Goal: Browse casually: Explore the website without a specific task or goal

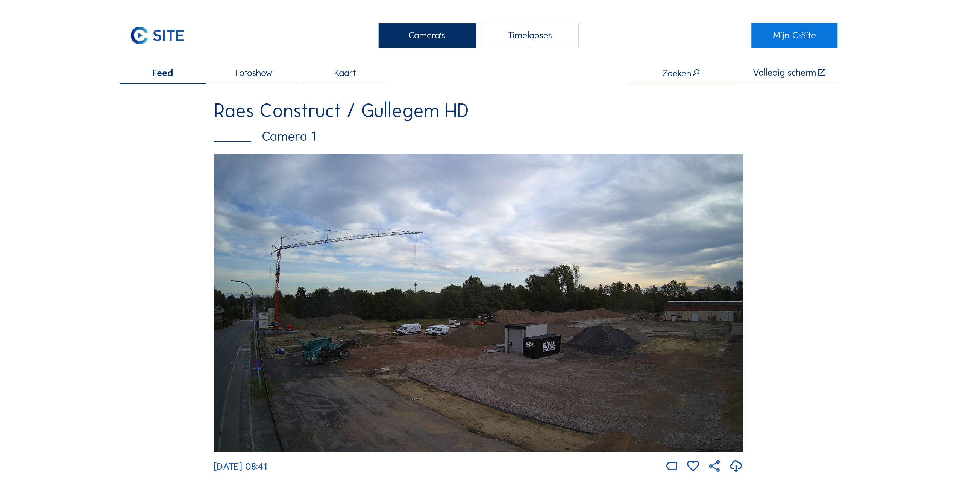
click at [302, 334] on img at bounding box center [478, 303] width 529 height 298
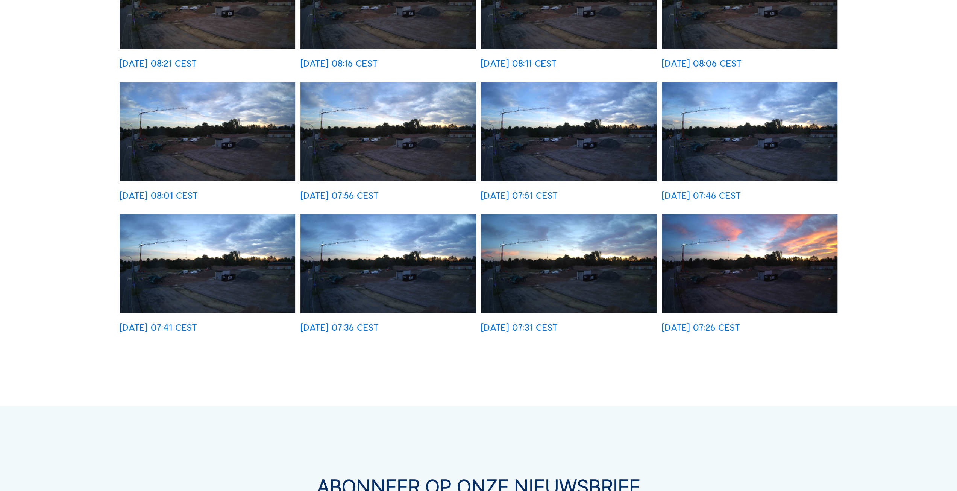
scroll to position [376, 0]
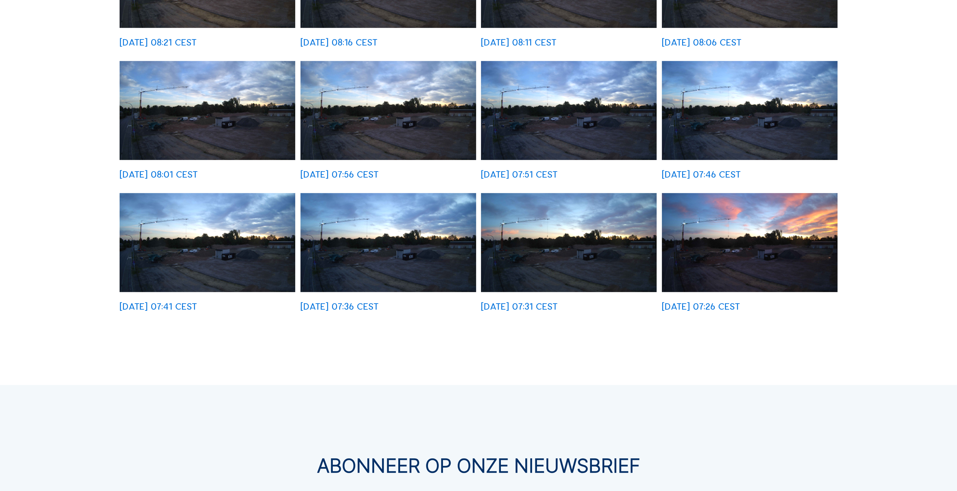
click at [718, 255] on img at bounding box center [750, 242] width 176 height 99
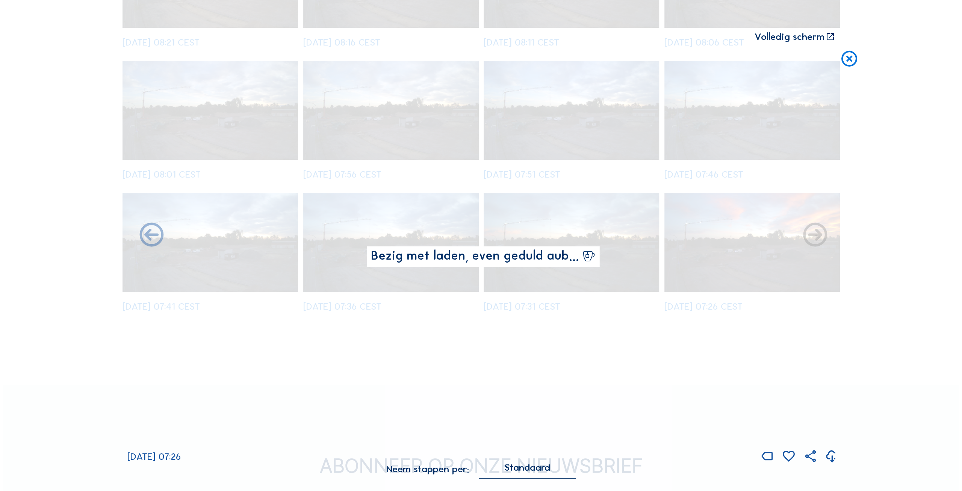
scroll to position [377, 0]
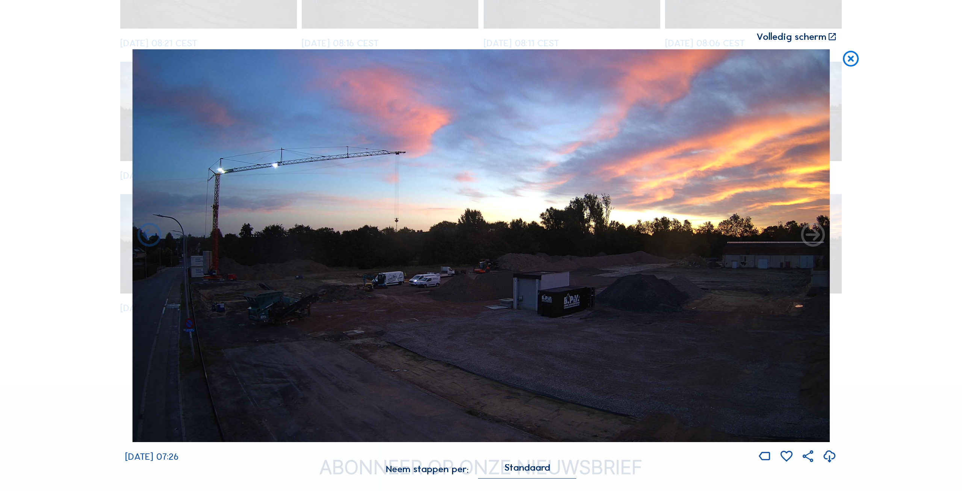
click at [851, 58] on icon at bounding box center [851, 59] width 19 height 20
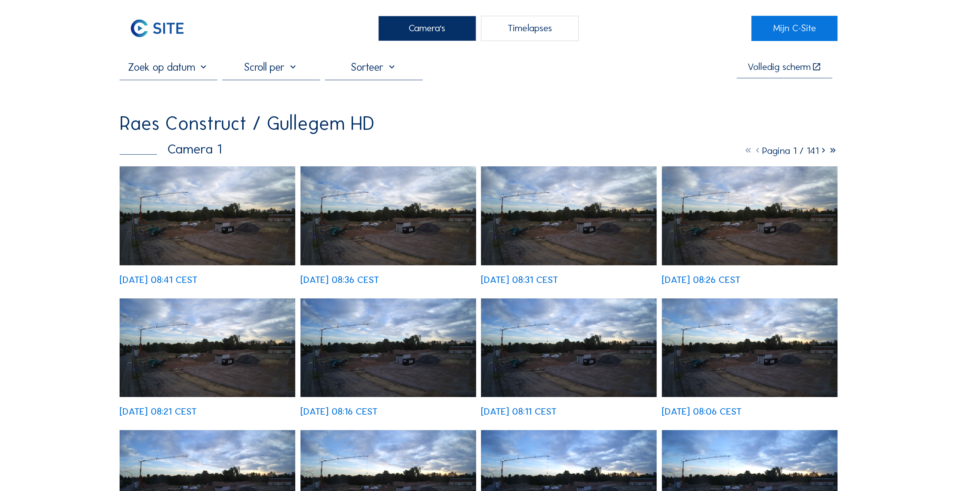
scroll to position [0, 0]
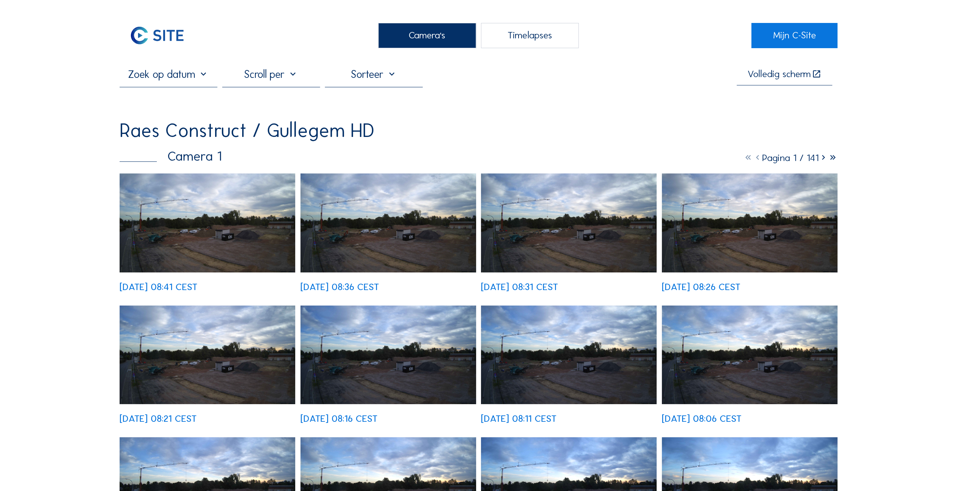
click at [207, 231] on img at bounding box center [208, 222] width 176 height 99
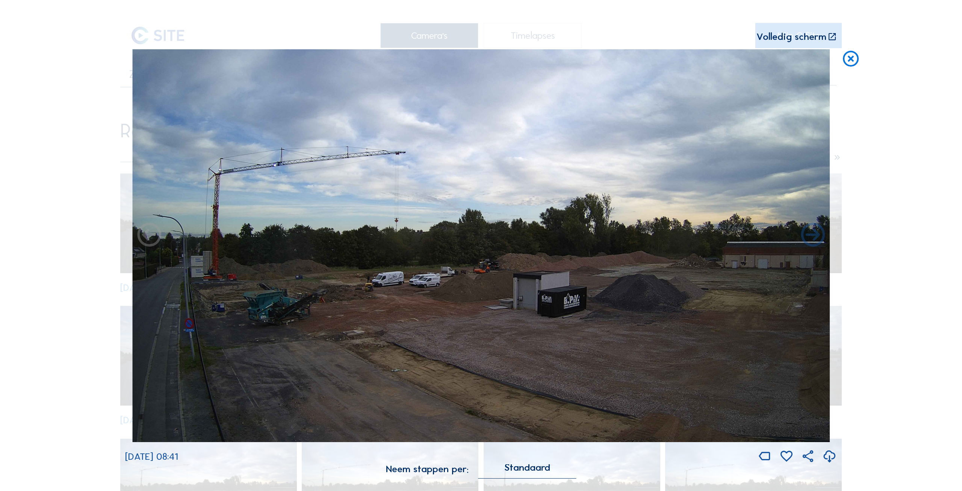
click at [852, 56] on icon at bounding box center [851, 59] width 19 height 20
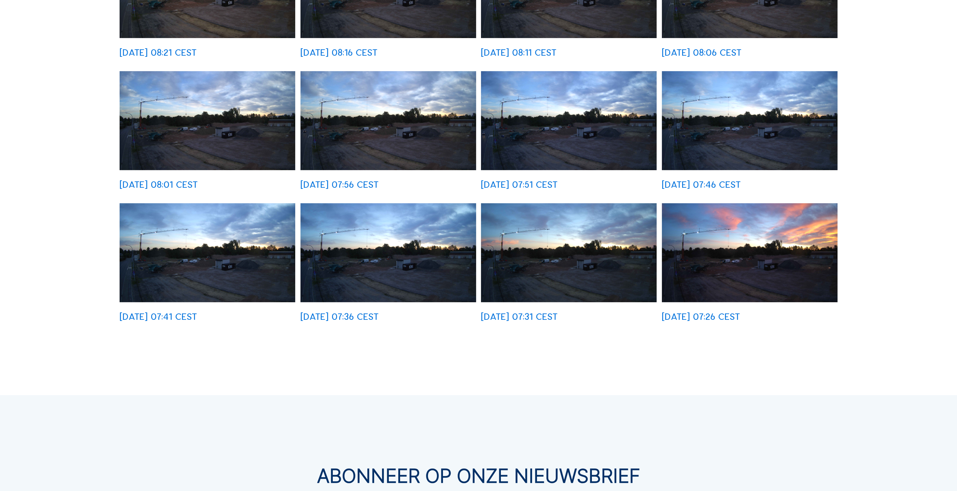
scroll to position [376, 0]
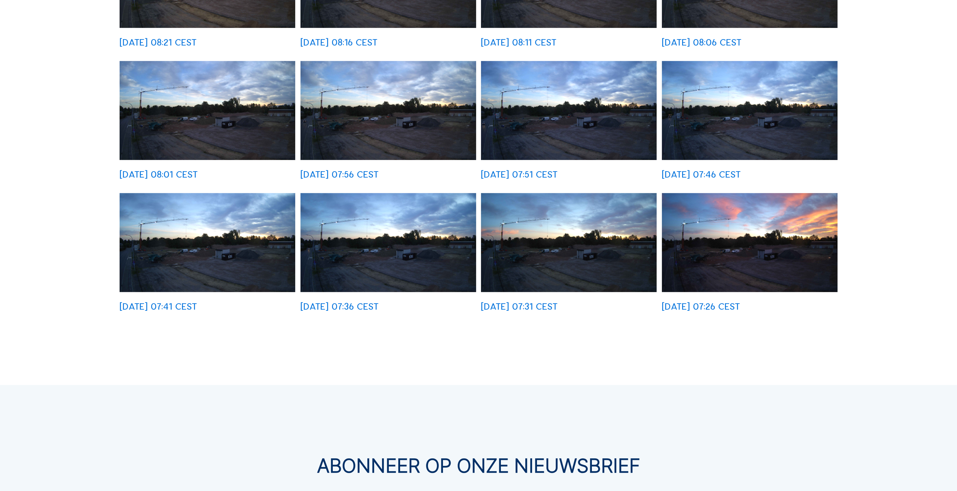
click at [589, 233] on img at bounding box center [569, 242] width 176 height 99
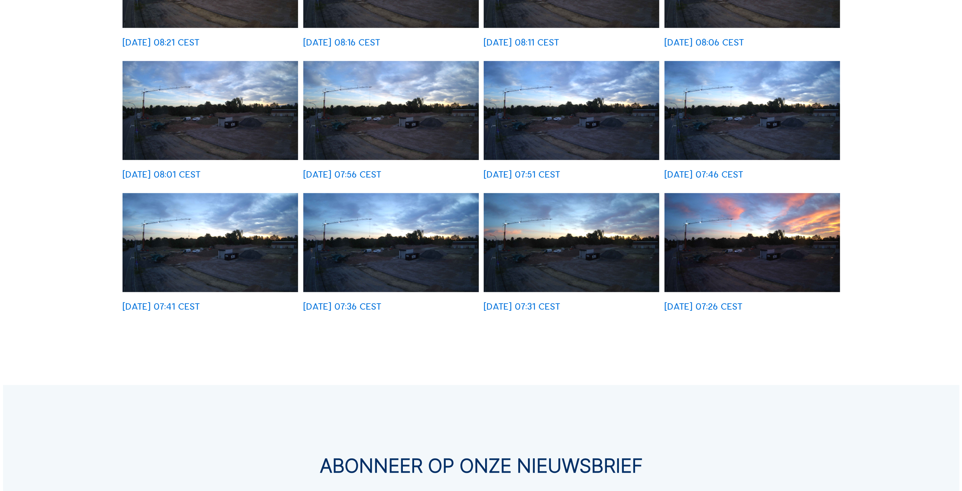
scroll to position [377, 0]
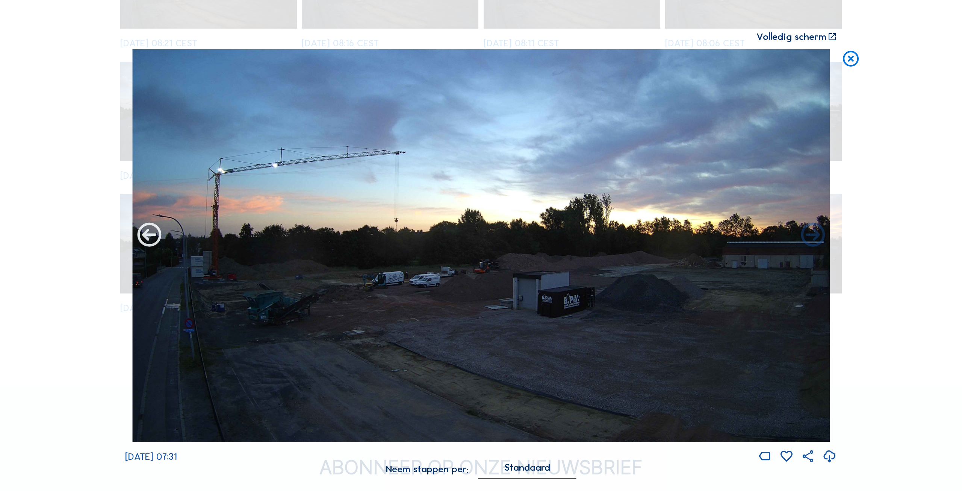
click at [145, 235] on icon at bounding box center [149, 235] width 29 height 29
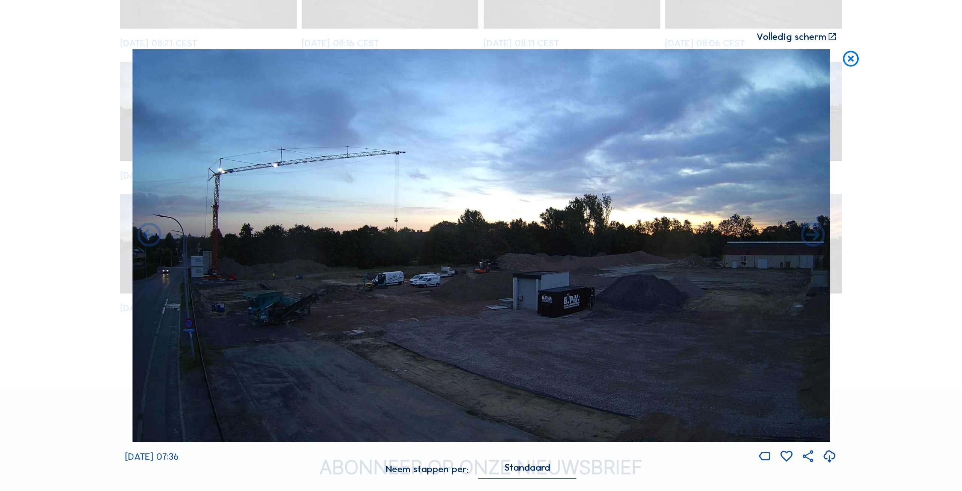
click at [145, 235] on icon at bounding box center [149, 235] width 29 height 29
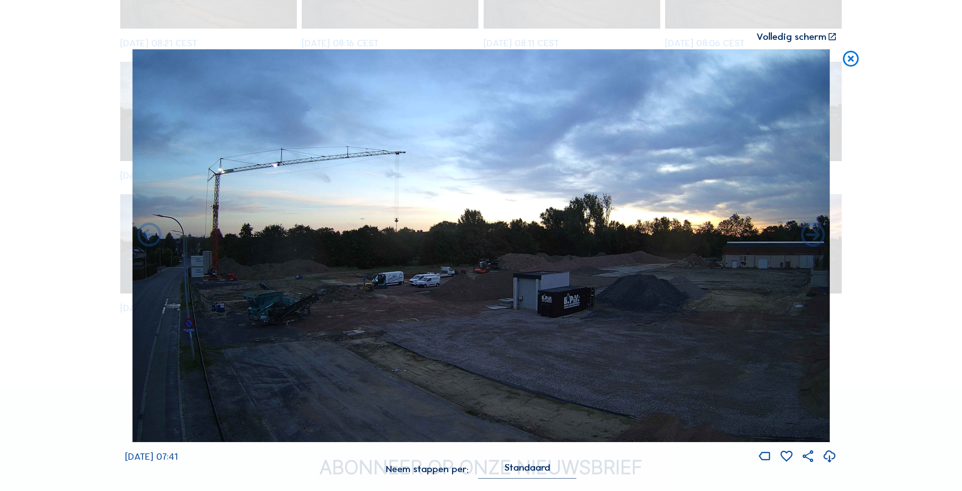
click at [145, 235] on icon at bounding box center [149, 235] width 29 height 29
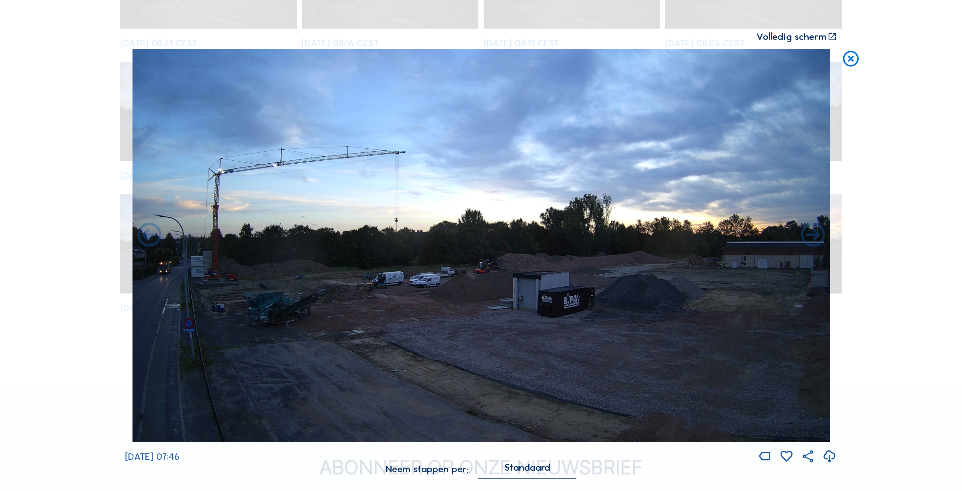
click at [145, 235] on icon at bounding box center [149, 235] width 29 height 29
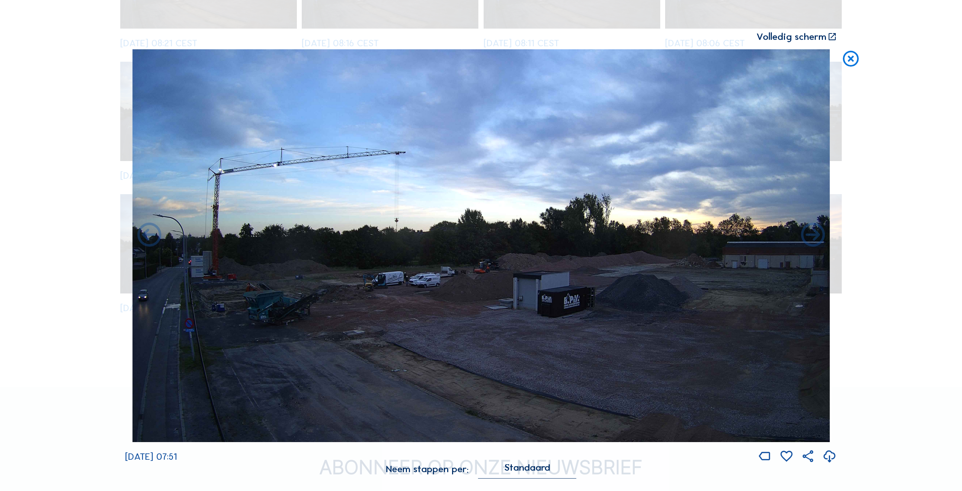
click at [145, 235] on icon at bounding box center [149, 235] width 29 height 29
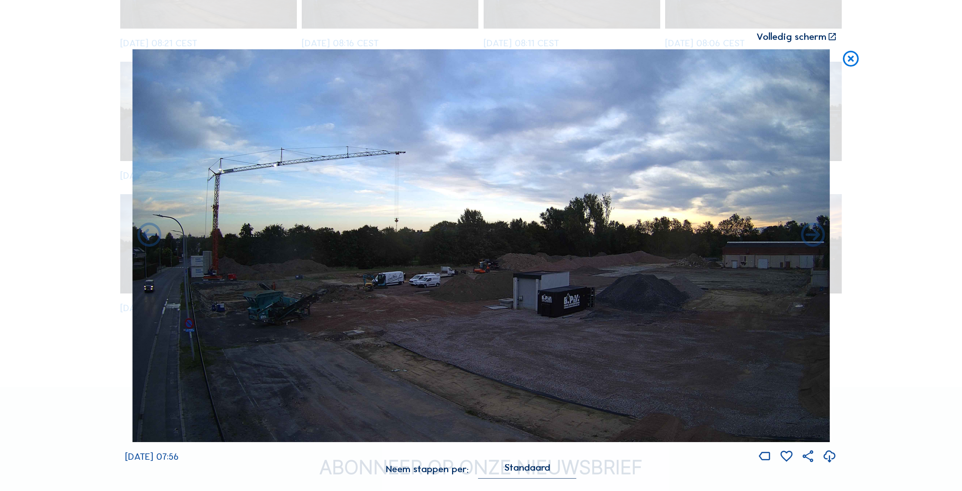
click at [145, 235] on icon at bounding box center [149, 235] width 29 height 29
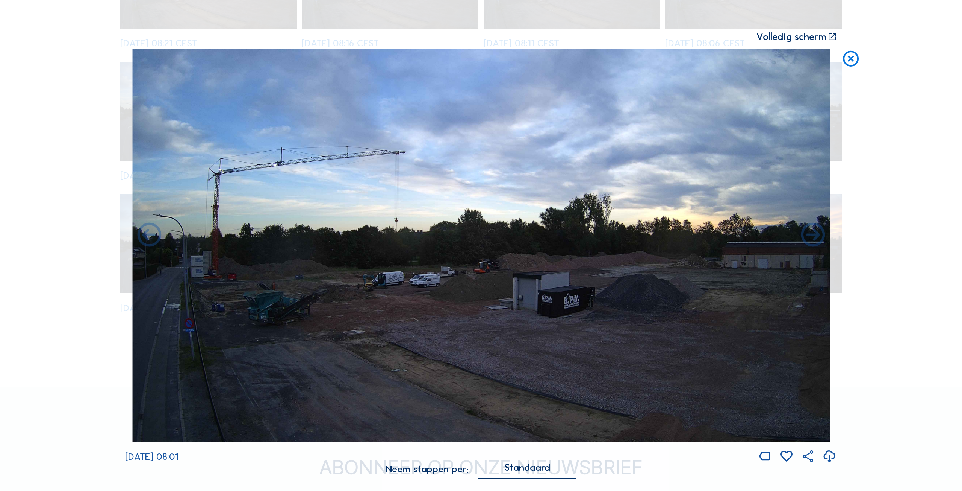
click at [145, 235] on icon at bounding box center [149, 235] width 29 height 29
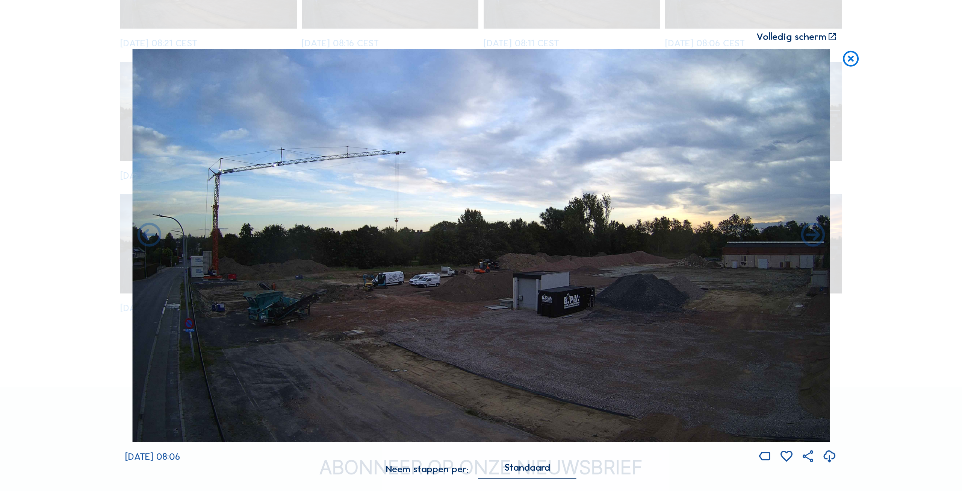
click at [145, 235] on icon at bounding box center [149, 235] width 29 height 29
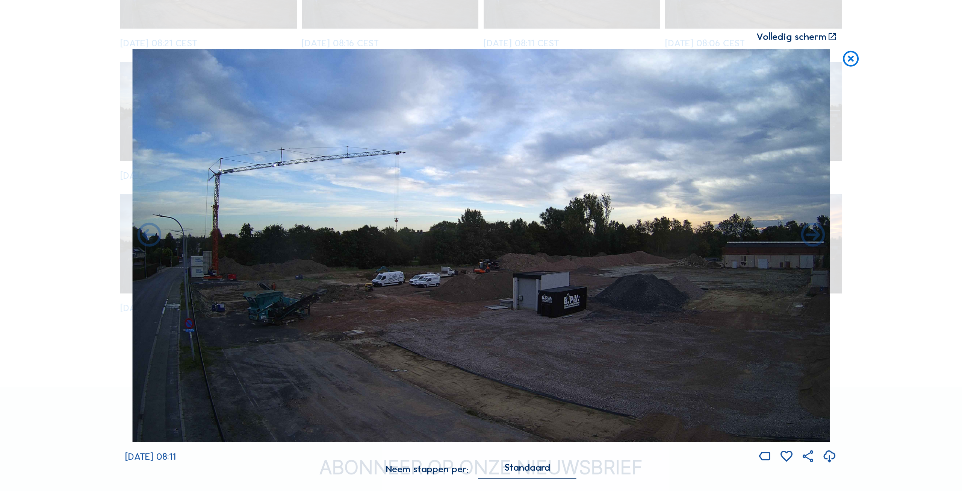
click at [145, 235] on icon at bounding box center [149, 235] width 29 height 29
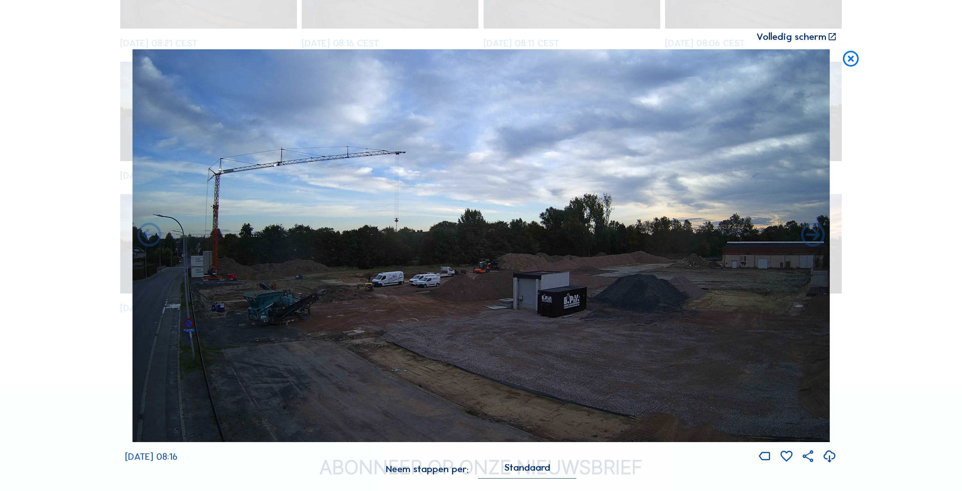
click at [145, 235] on icon at bounding box center [149, 235] width 29 height 29
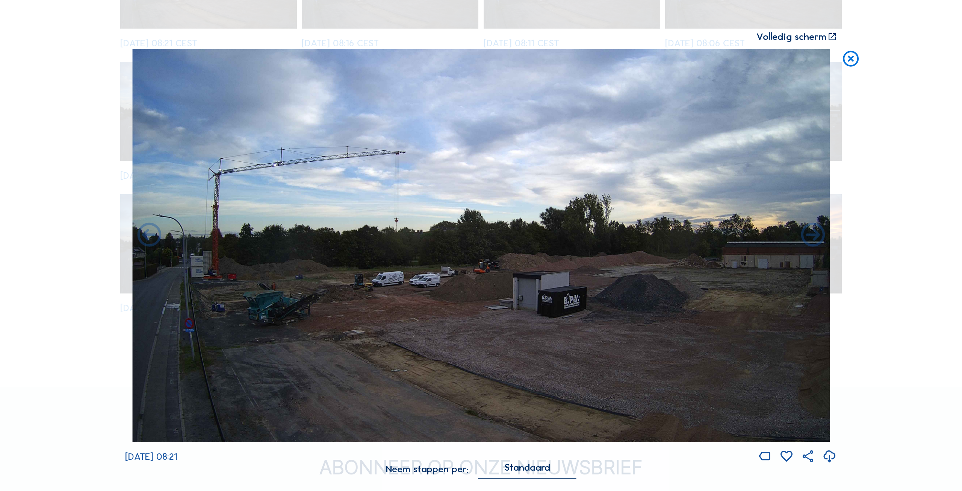
click at [145, 235] on icon at bounding box center [149, 235] width 29 height 29
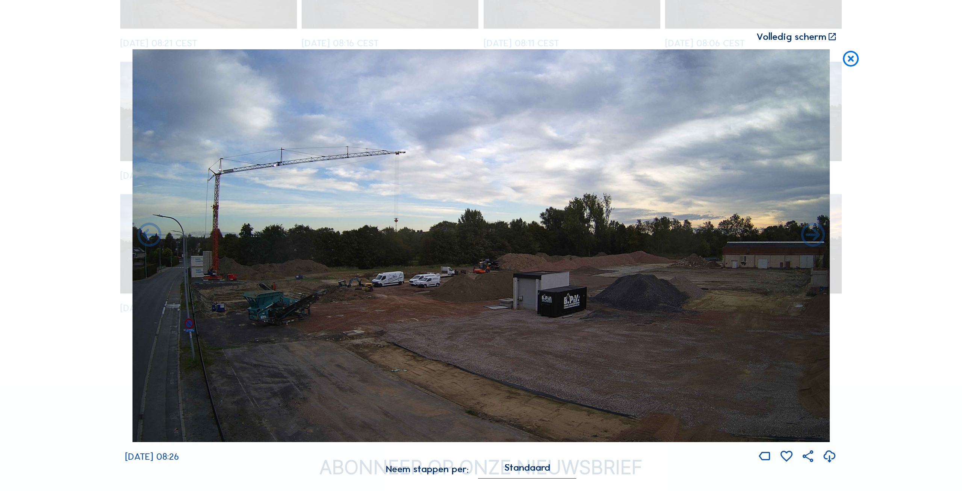
click at [145, 235] on icon at bounding box center [149, 235] width 29 height 29
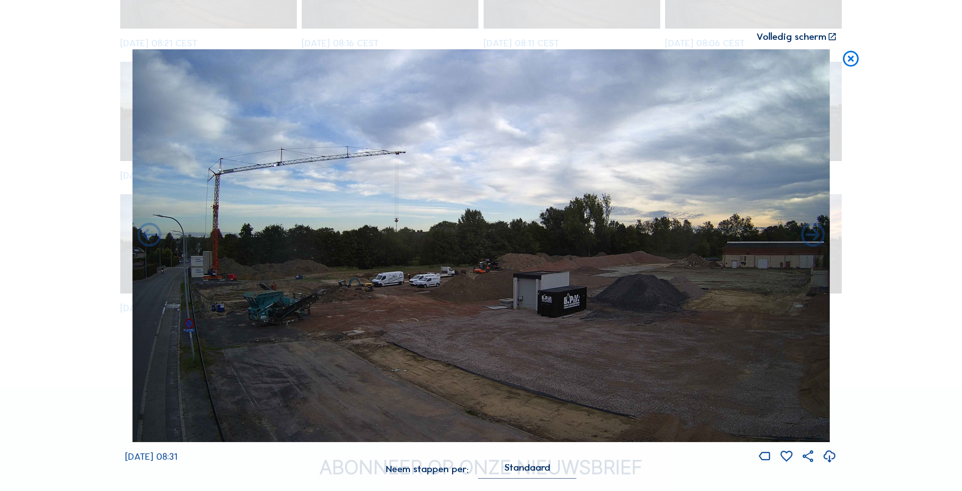
click at [145, 235] on icon at bounding box center [149, 235] width 29 height 29
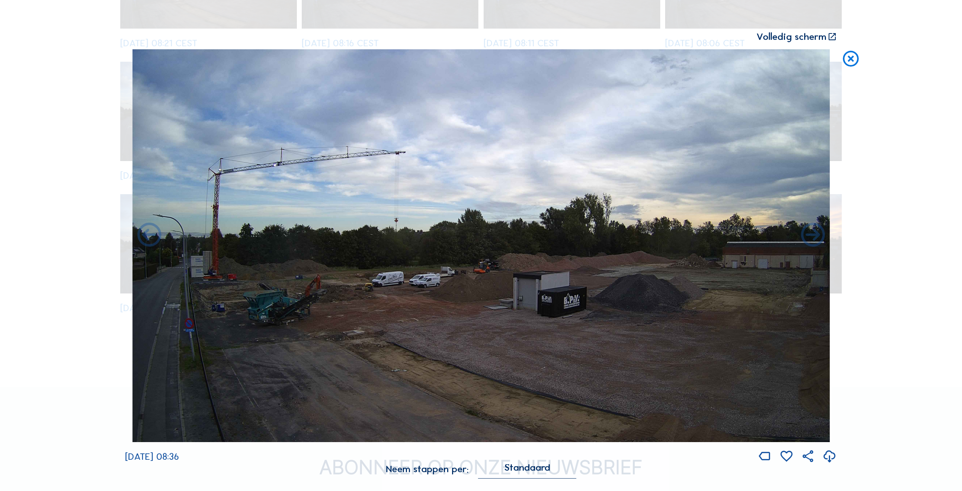
click at [145, 235] on icon at bounding box center [149, 235] width 29 height 29
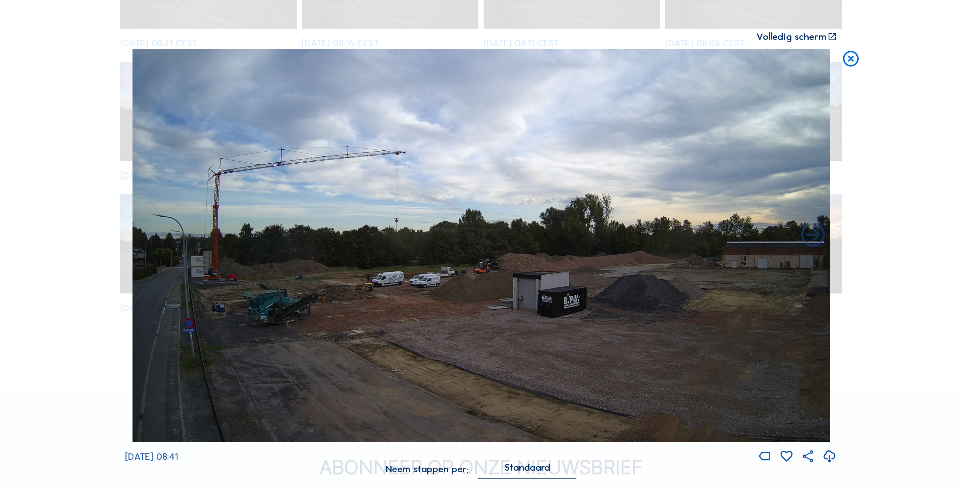
click at [145, 235] on img at bounding box center [481, 245] width 698 height 392
click at [145, 236] on img at bounding box center [481, 245] width 698 height 392
click at [851, 56] on icon at bounding box center [851, 59] width 19 height 20
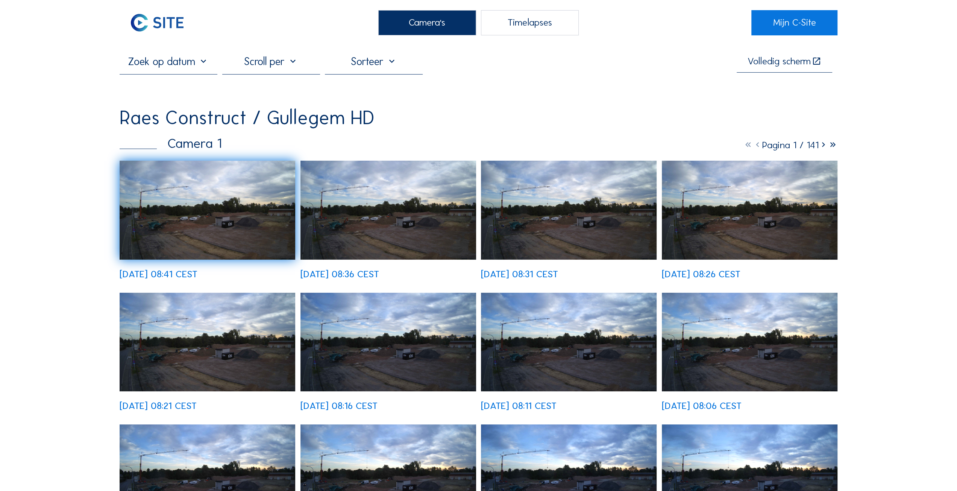
scroll to position [0, 0]
